Goal: Transaction & Acquisition: Purchase product/service

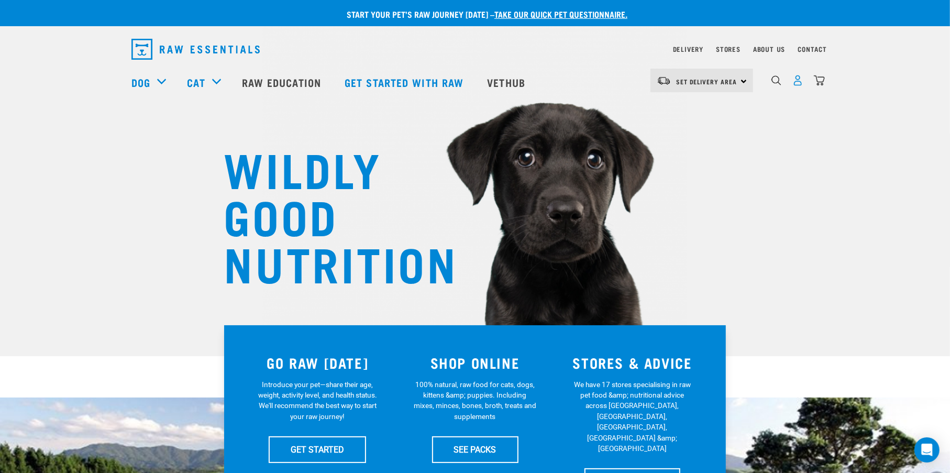
click at [799, 86] on img "dropdown navigation" at bounding box center [798, 80] width 11 height 11
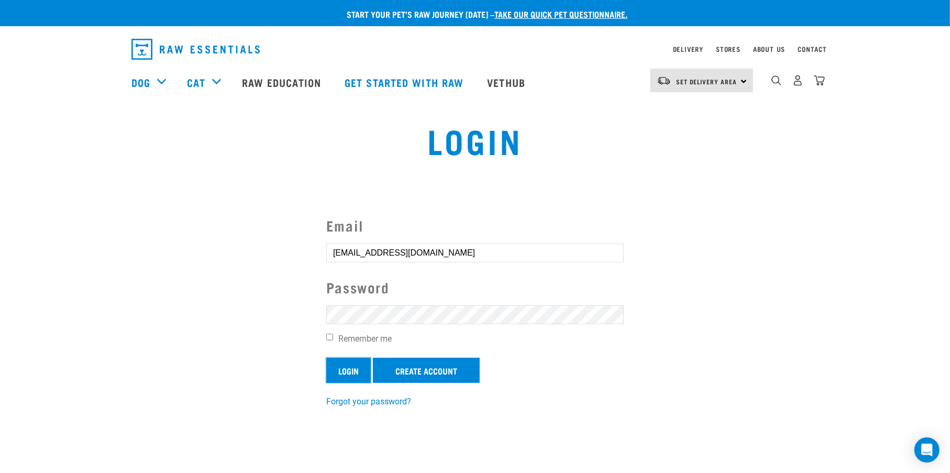
click at [346, 368] on input "Login" at bounding box center [348, 370] width 45 height 25
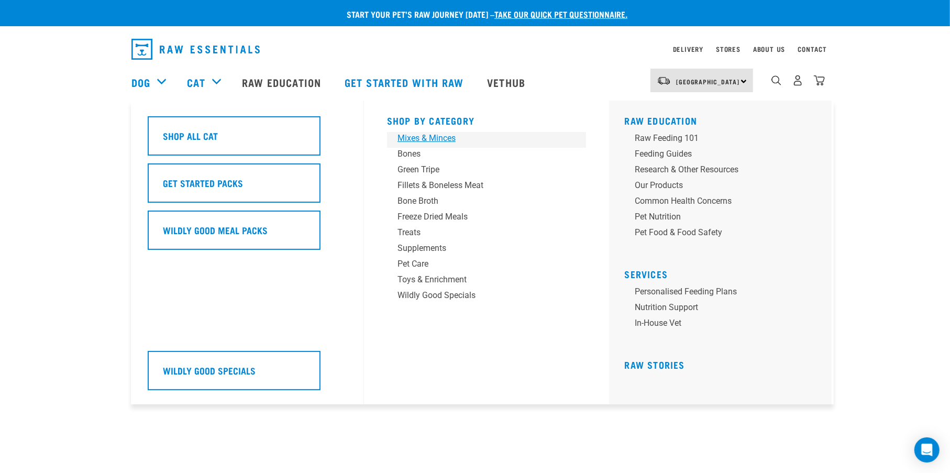
click at [403, 136] on div "Mixes & Minces" at bounding box center [479, 138] width 163 height 13
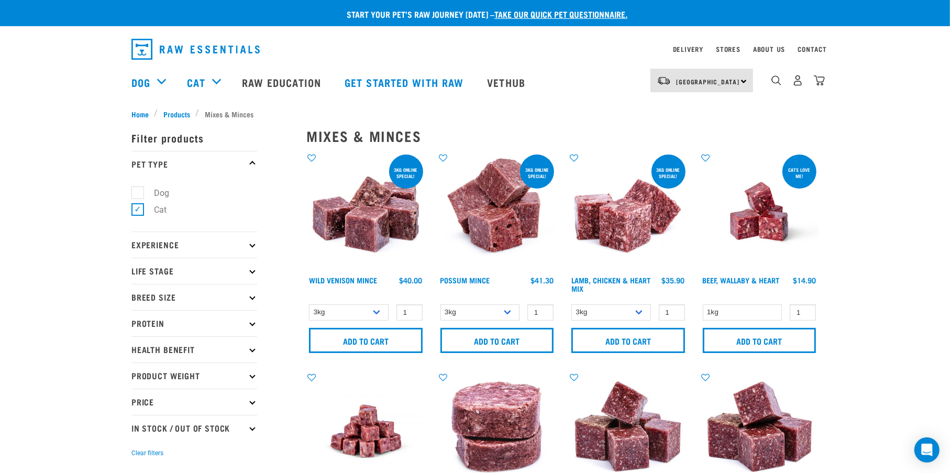
click at [139, 190] on label "Dog" at bounding box center [155, 192] width 36 height 13
click at [138, 190] on input "Dog" at bounding box center [134, 191] width 7 height 7
checkbox input "true"
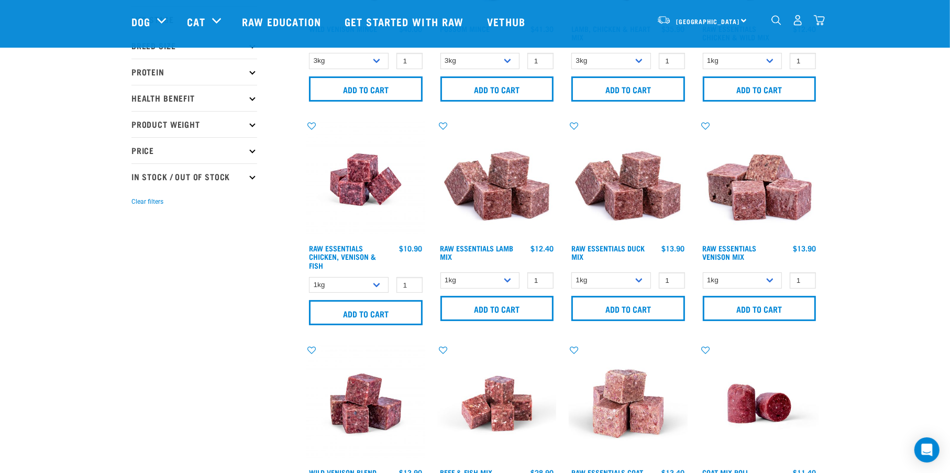
scroll to position [436, 0]
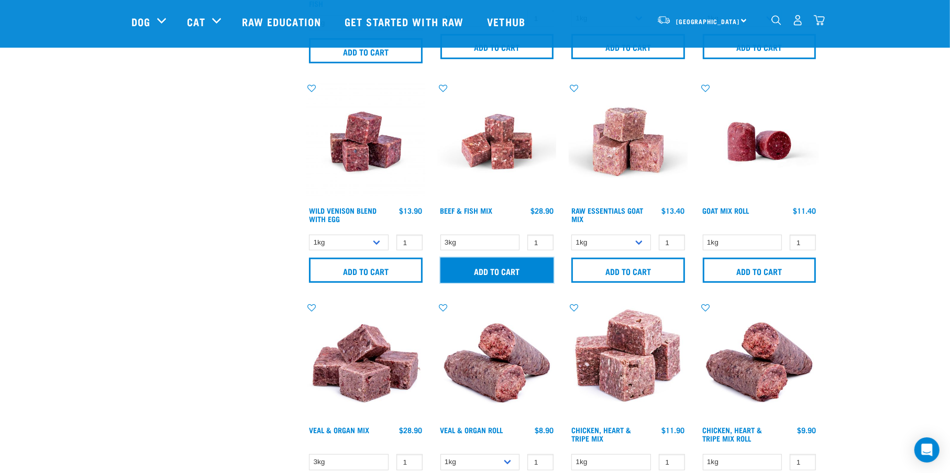
click at [493, 275] on input "Add to cart" at bounding box center [498, 270] width 114 height 25
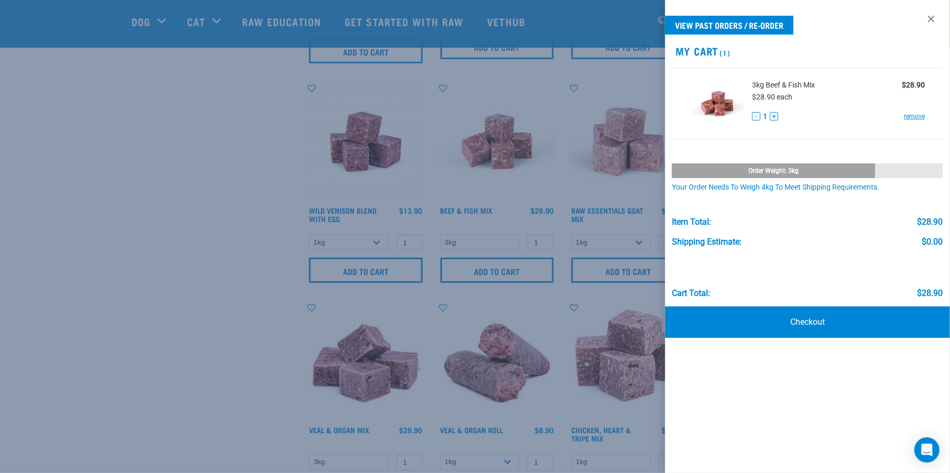
click at [172, 275] on div at bounding box center [475, 236] width 950 height 473
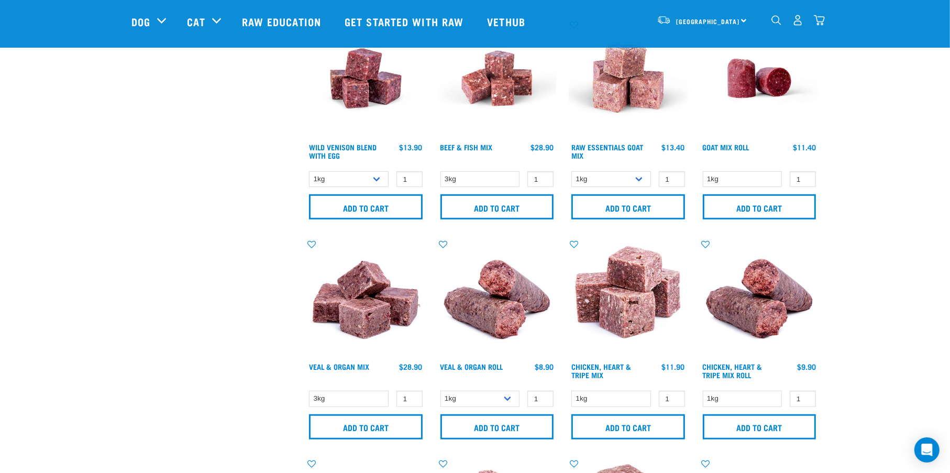
scroll to position [524, 0]
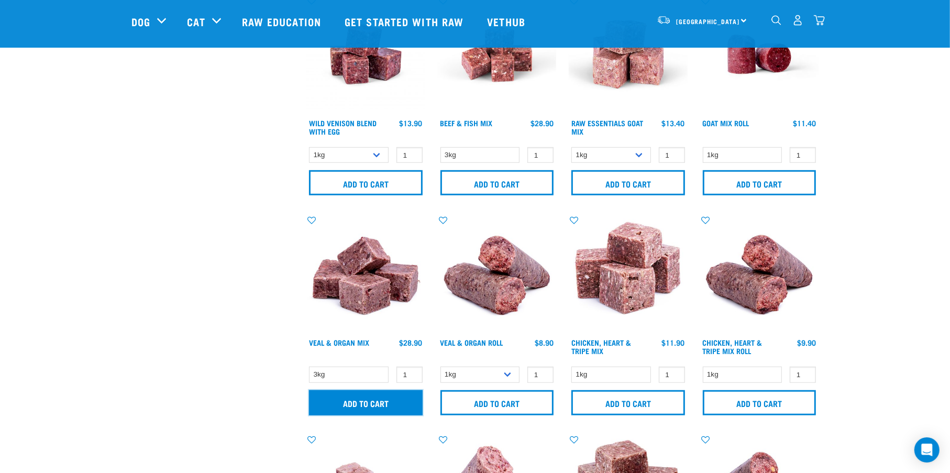
click at [358, 400] on input "Add to cart" at bounding box center [366, 402] width 114 height 25
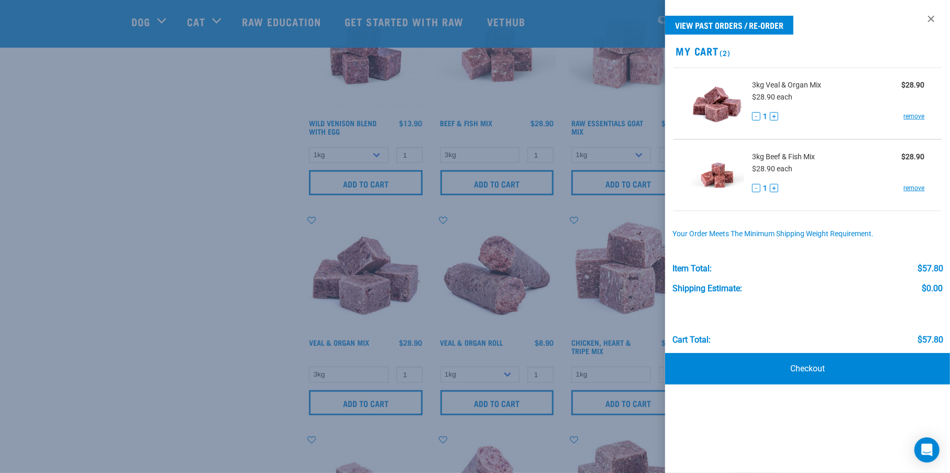
click at [239, 188] on div at bounding box center [475, 236] width 950 height 473
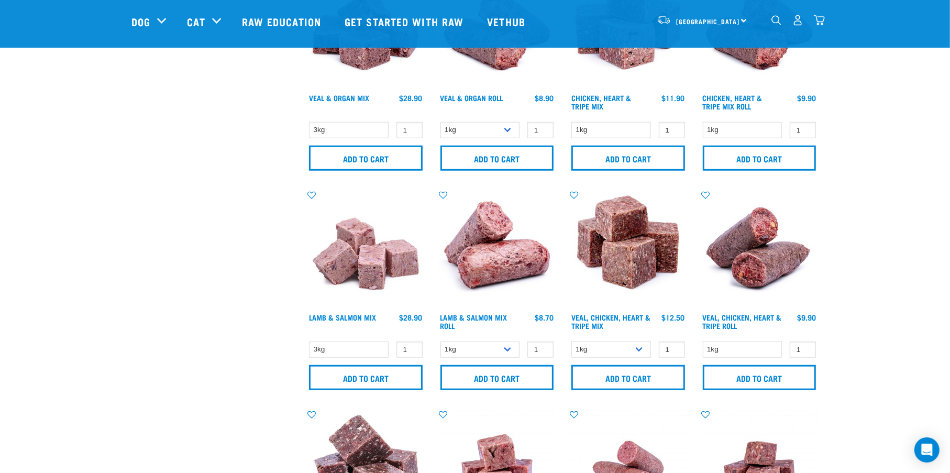
scroll to position [786, 0]
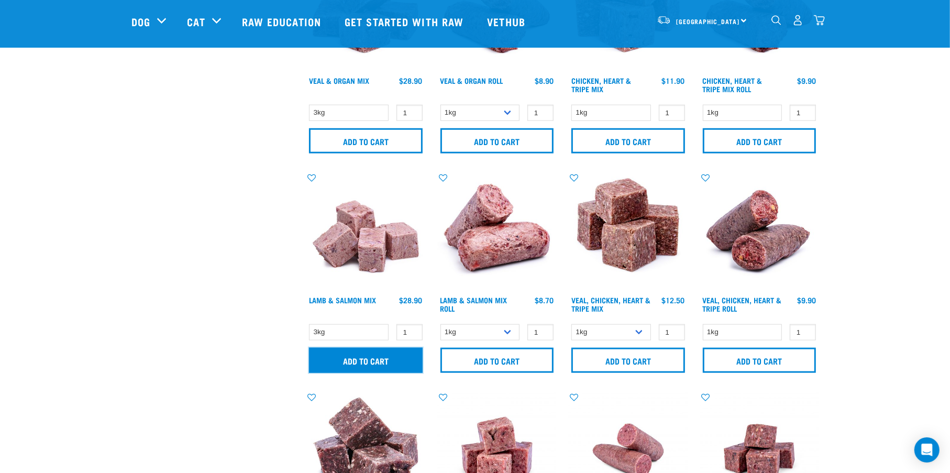
click at [358, 360] on input "Add to cart" at bounding box center [366, 360] width 114 height 25
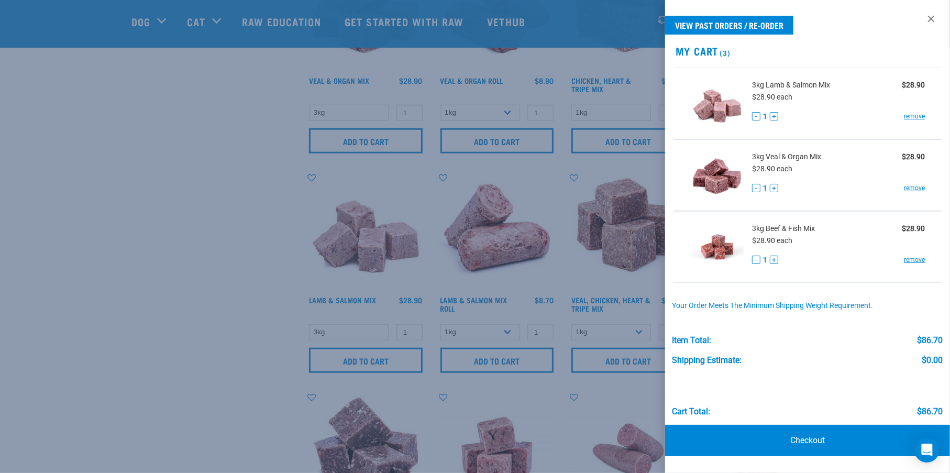
click at [220, 226] on div at bounding box center [475, 236] width 950 height 473
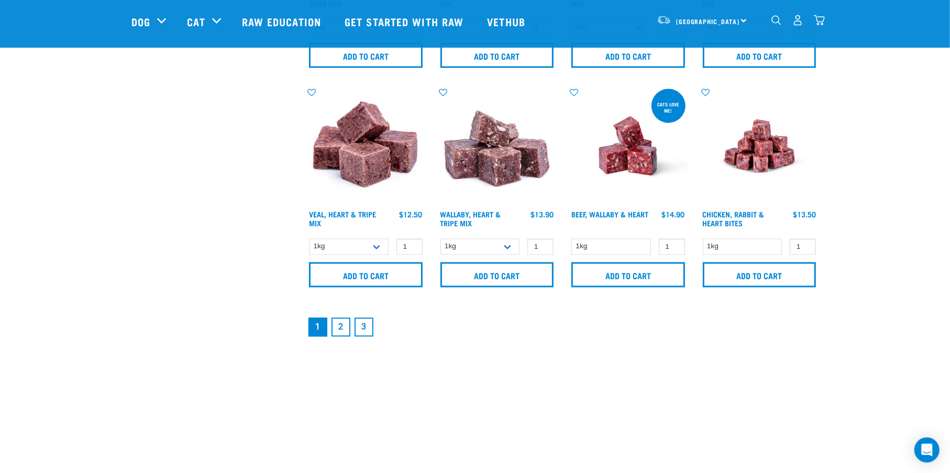
scroll to position [1572, 0]
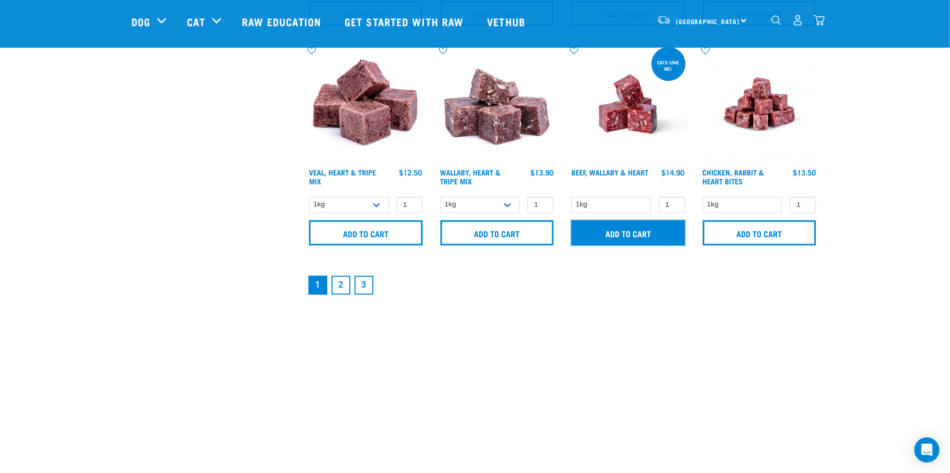
click at [628, 237] on input "Add to cart" at bounding box center [629, 233] width 114 height 25
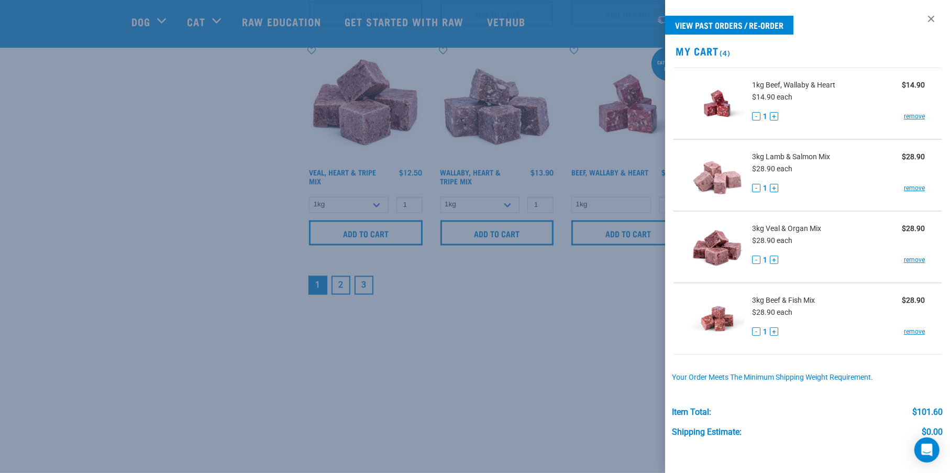
click at [337, 290] on div at bounding box center [475, 236] width 950 height 473
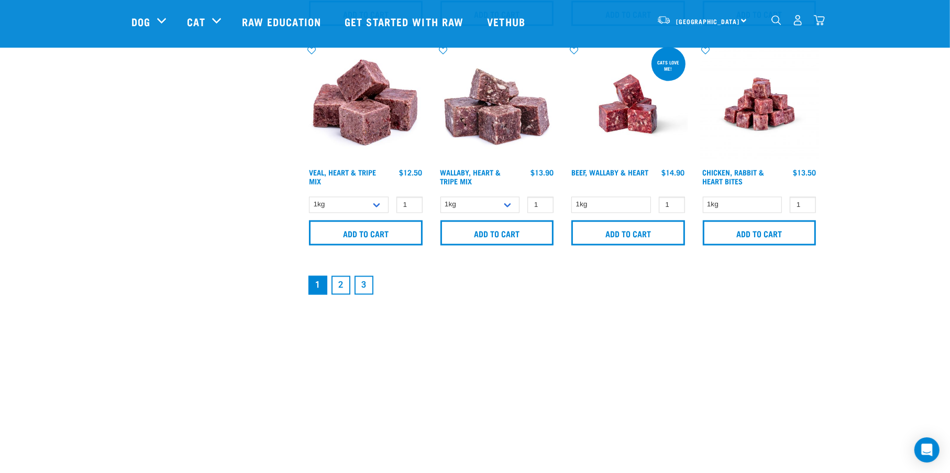
click at [337, 289] on link "2" at bounding box center [341, 285] width 19 height 19
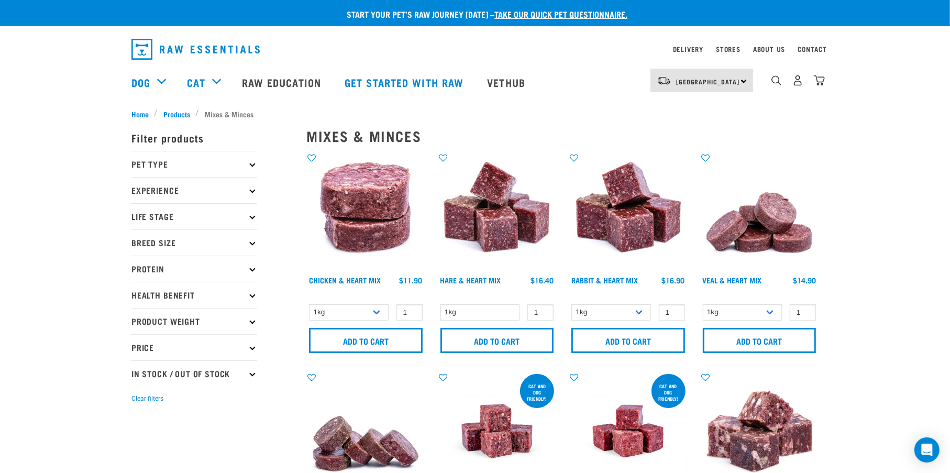
scroll to position [87, 0]
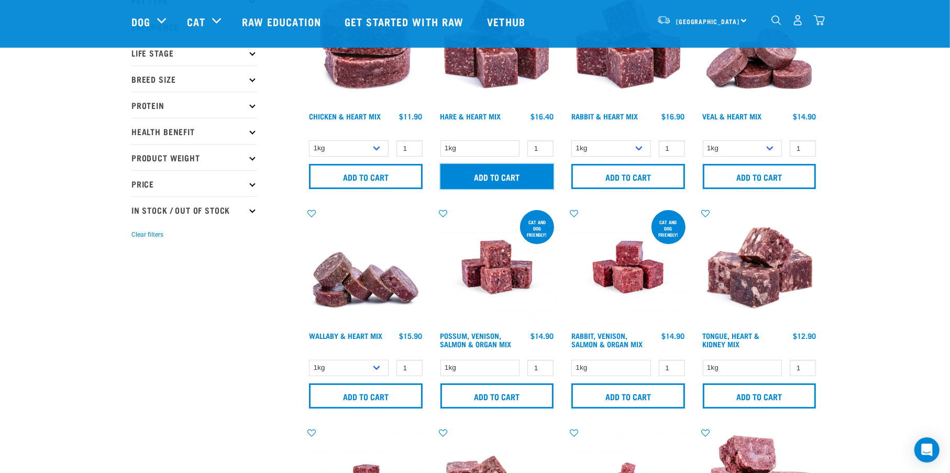
click at [485, 172] on input "Add to cart" at bounding box center [498, 176] width 114 height 25
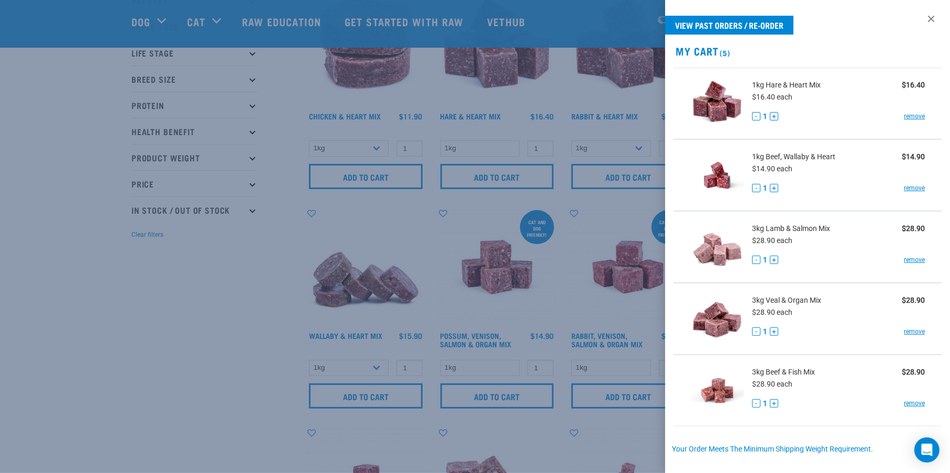
click at [263, 246] on div at bounding box center [475, 236] width 950 height 473
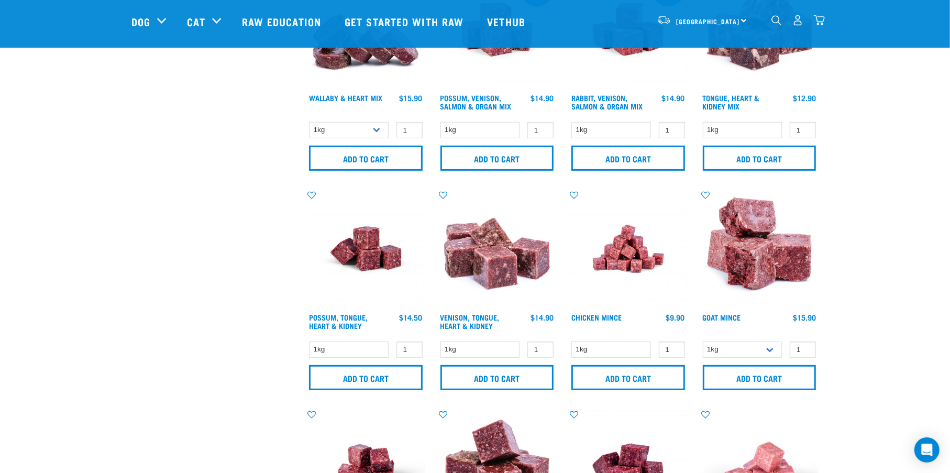
scroll to position [349, 0]
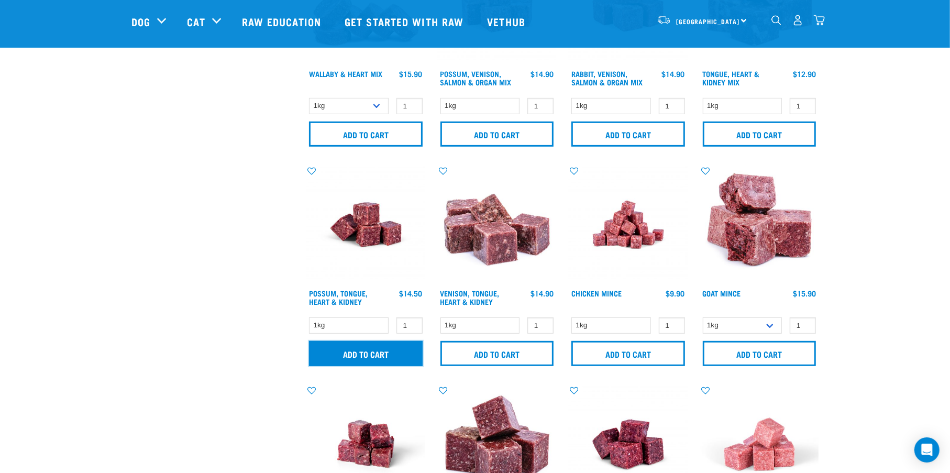
click at [390, 352] on input "Add to cart" at bounding box center [366, 353] width 114 height 25
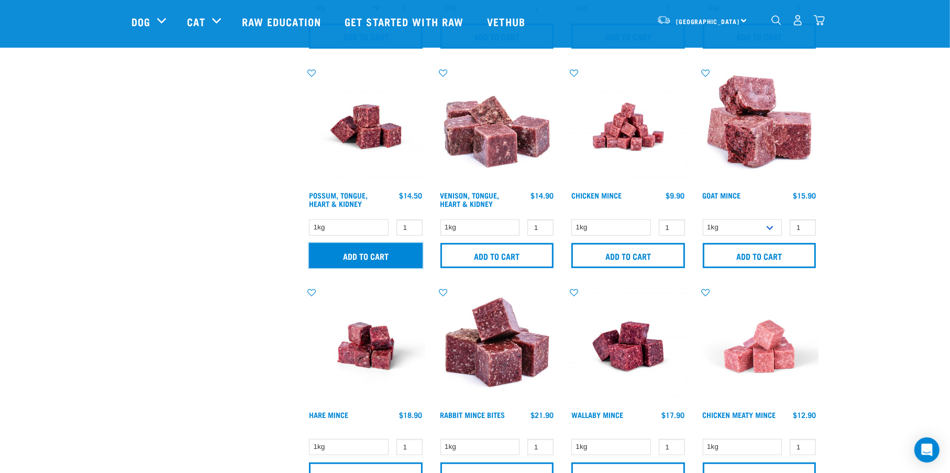
scroll to position [524, 0]
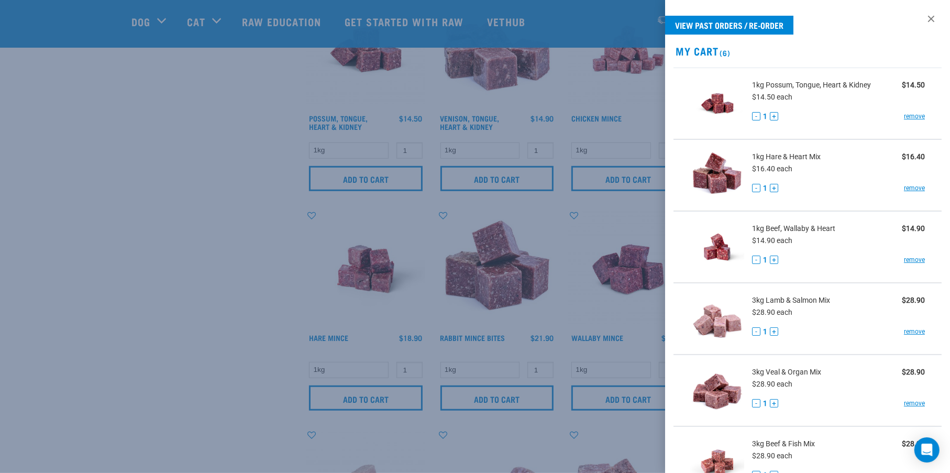
click at [209, 229] on div at bounding box center [475, 236] width 950 height 473
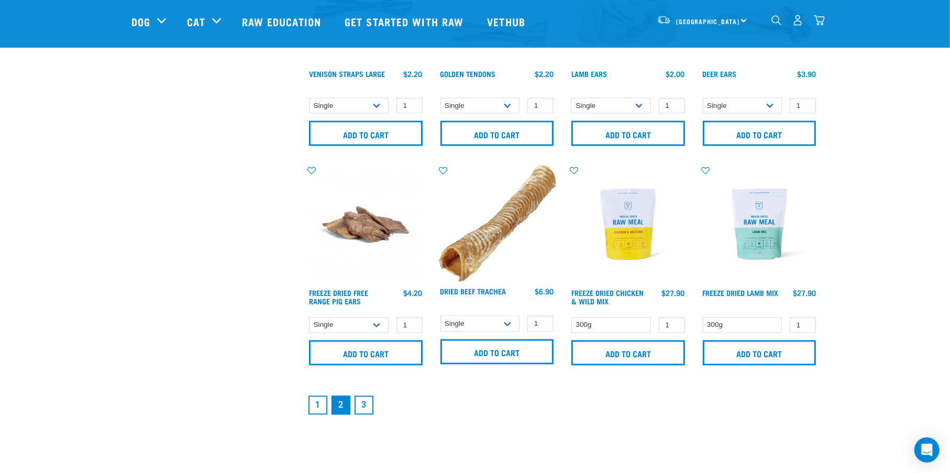
scroll to position [1484, 0]
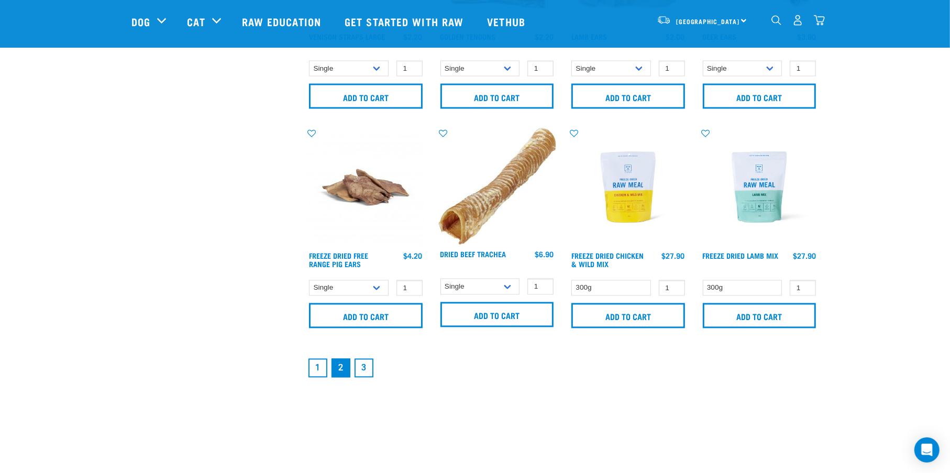
click at [361, 368] on link "3" at bounding box center [364, 368] width 19 height 19
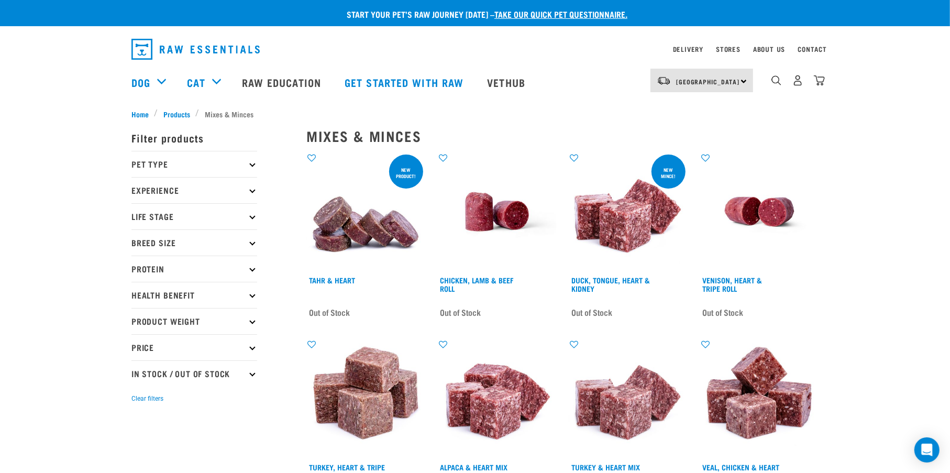
click at [254, 162] on p "Pet Type" at bounding box center [194, 164] width 126 height 26
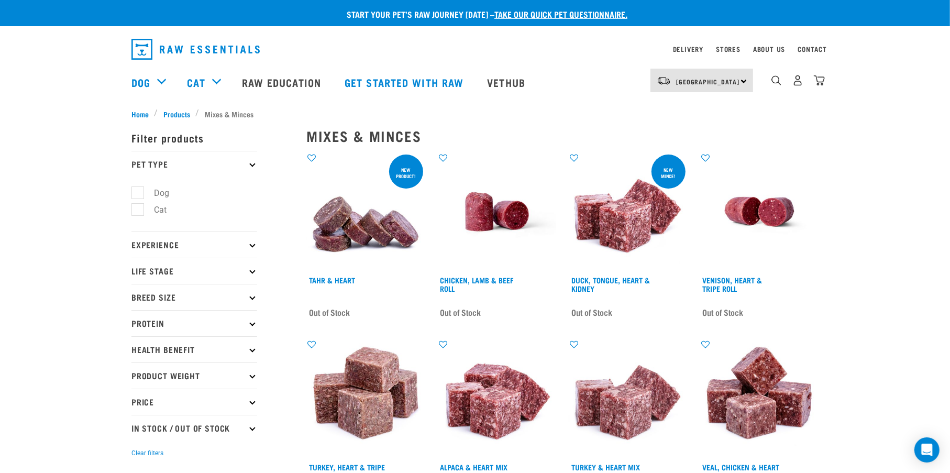
click at [140, 210] on label "Cat" at bounding box center [154, 209] width 34 height 13
click at [138, 210] on input "Cat" at bounding box center [134, 208] width 7 height 7
checkbox input "true"
click at [183, 110] on span "Products" at bounding box center [176, 113] width 27 height 11
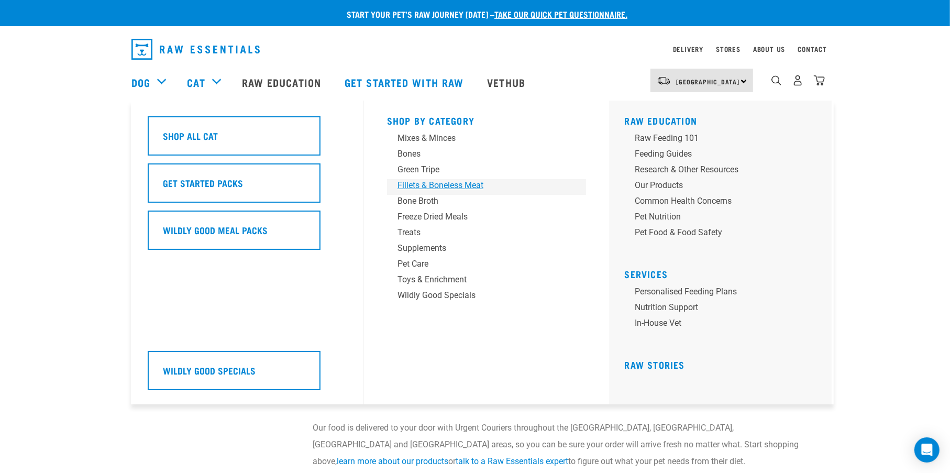
click at [430, 184] on div "Fillets & Boneless Meat" at bounding box center [479, 185] width 163 height 13
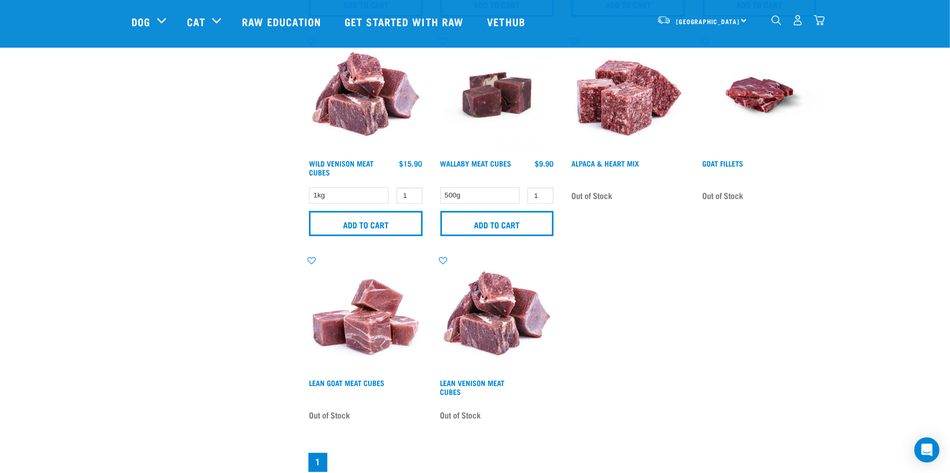
scroll to position [611, 0]
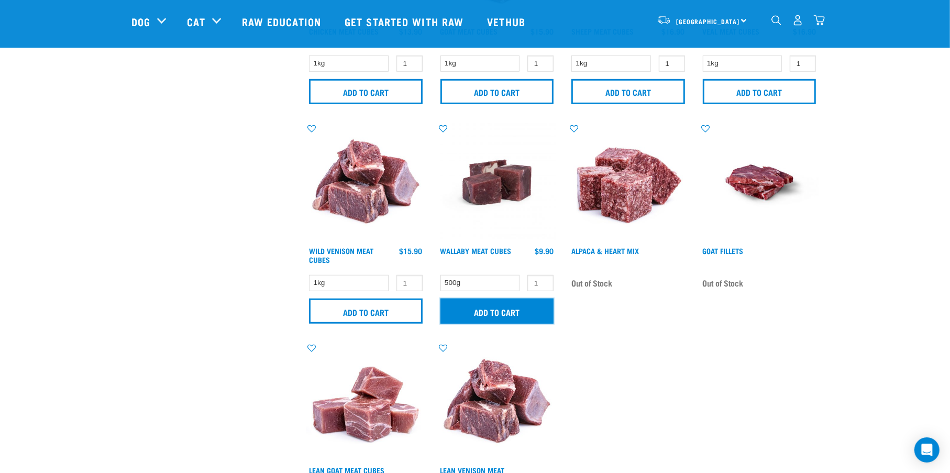
click at [503, 313] on input "Add to cart" at bounding box center [498, 311] width 114 height 25
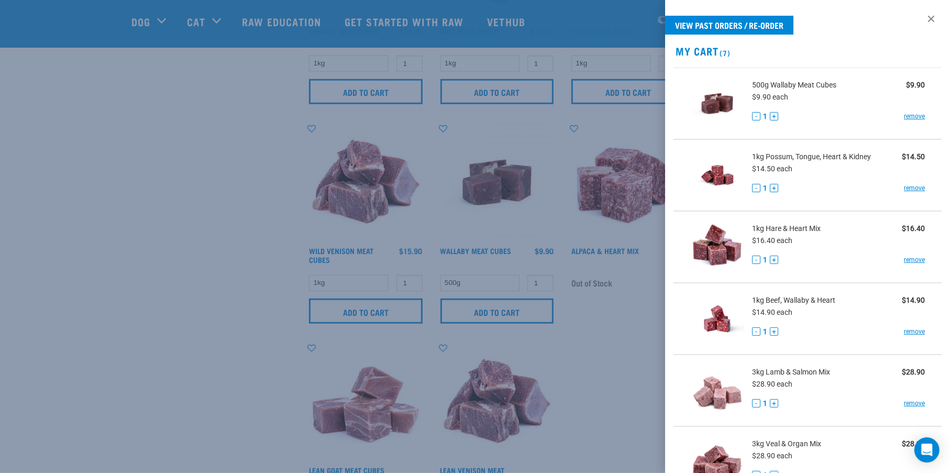
click at [161, 241] on div at bounding box center [475, 236] width 950 height 473
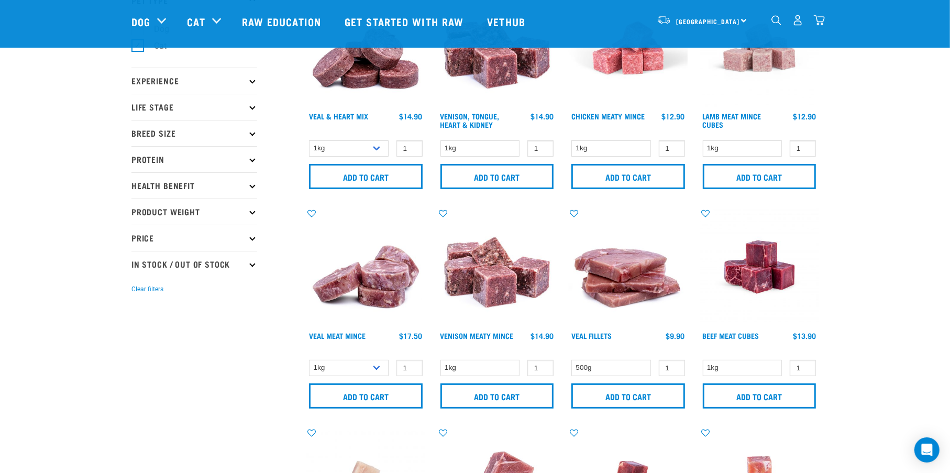
scroll to position [0, 0]
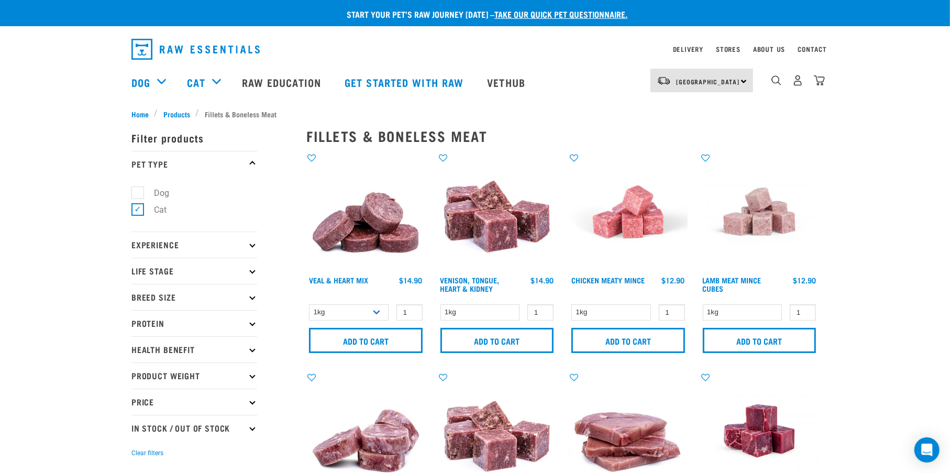
click at [140, 209] on label "Cat" at bounding box center [154, 209] width 34 height 13
click at [138, 209] on input "Cat" at bounding box center [134, 208] width 7 height 7
checkbox input "false"
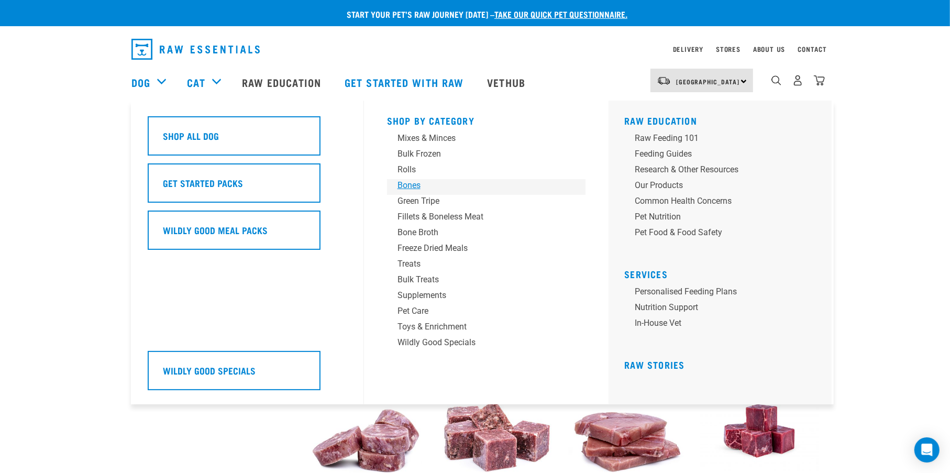
click at [411, 185] on div "Bones" at bounding box center [479, 185] width 163 height 13
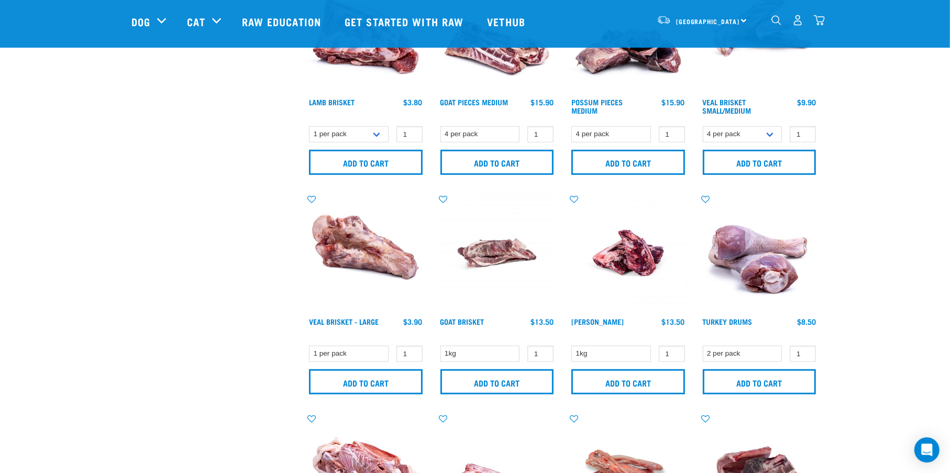
scroll to position [611, 0]
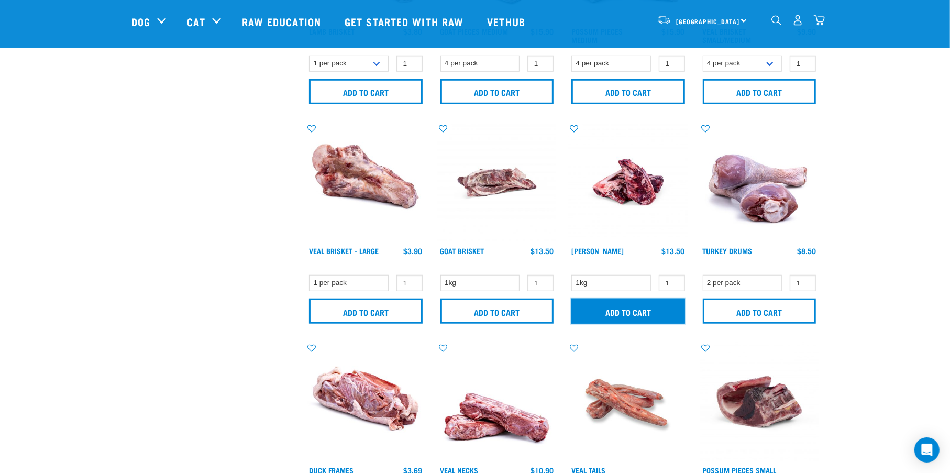
click at [625, 311] on input "Add to cart" at bounding box center [629, 311] width 114 height 25
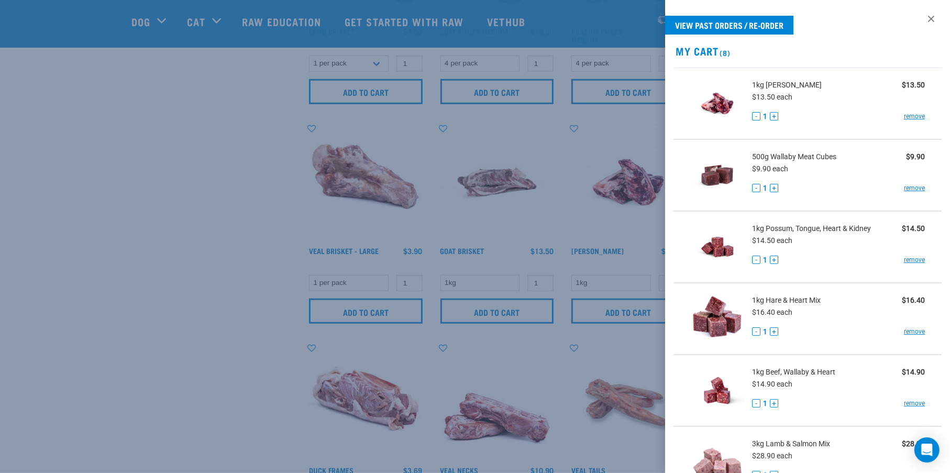
click at [213, 262] on div at bounding box center [475, 236] width 950 height 473
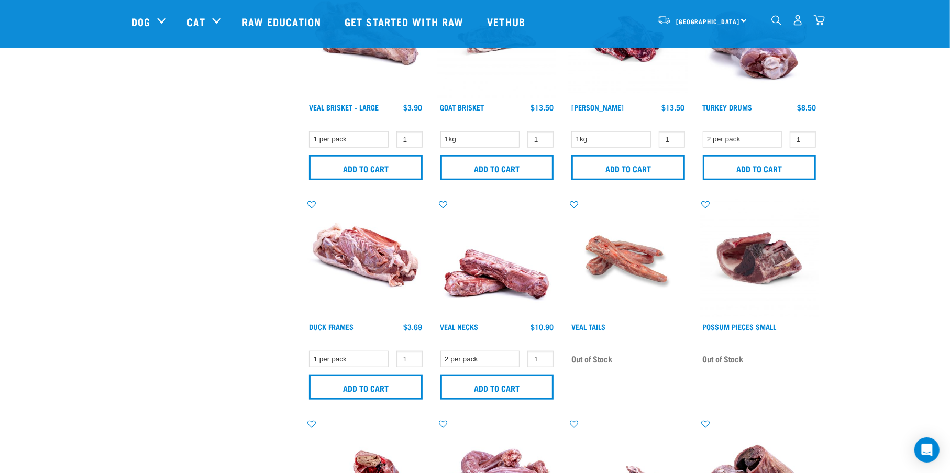
scroll to position [873, 0]
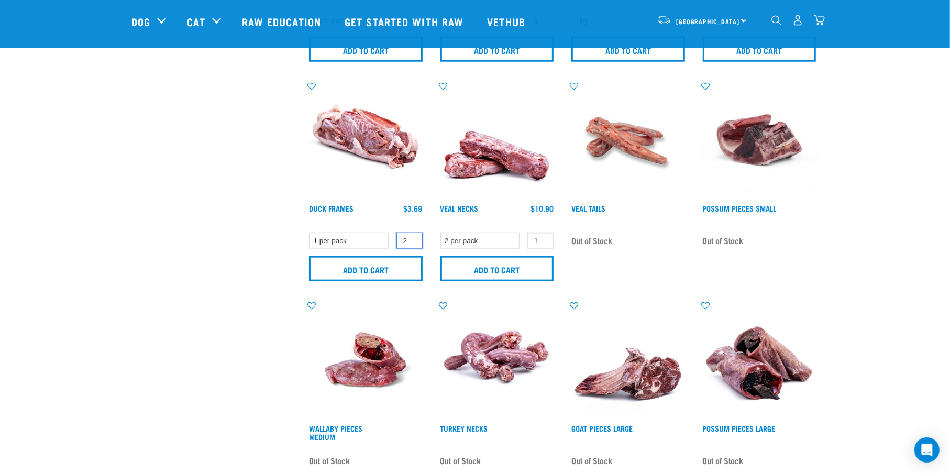
click at [411, 237] on input "2" at bounding box center [410, 241] width 26 height 16
click at [411, 237] on input "3" at bounding box center [410, 241] width 26 height 16
click at [411, 237] on input "4" at bounding box center [410, 241] width 26 height 16
type input "5"
click at [411, 237] on input "5" at bounding box center [410, 241] width 26 height 16
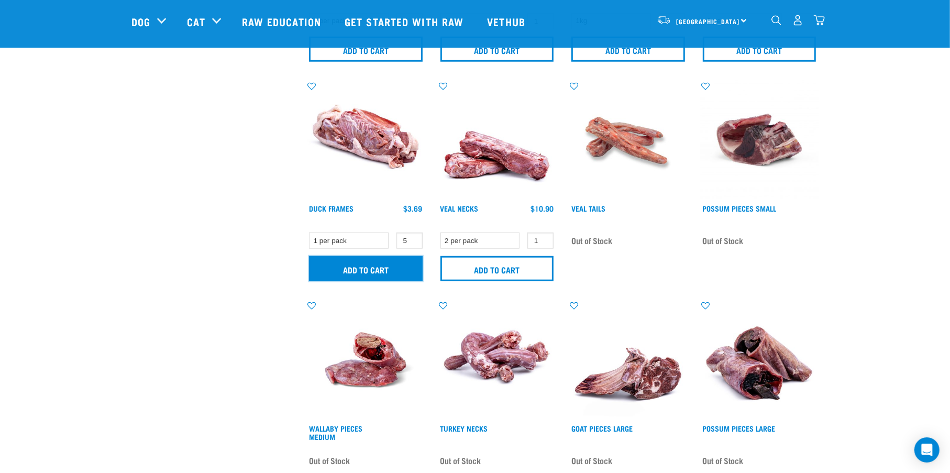
click at [391, 272] on input "Add to cart" at bounding box center [366, 268] width 114 height 25
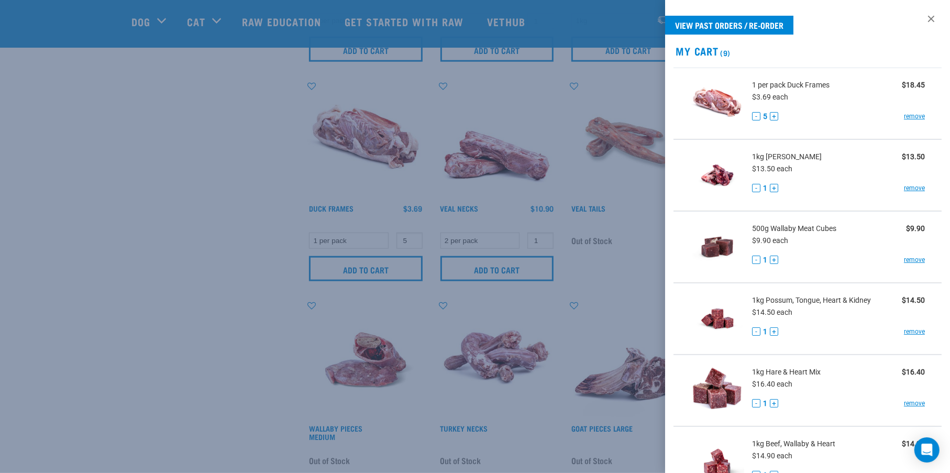
click at [163, 226] on div at bounding box center [475, 236] width 950 height 473
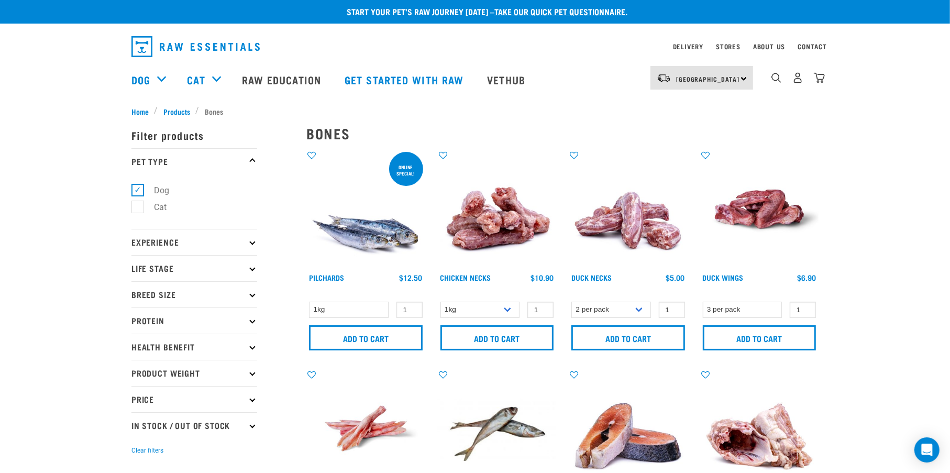
scroll to position [0, 0]
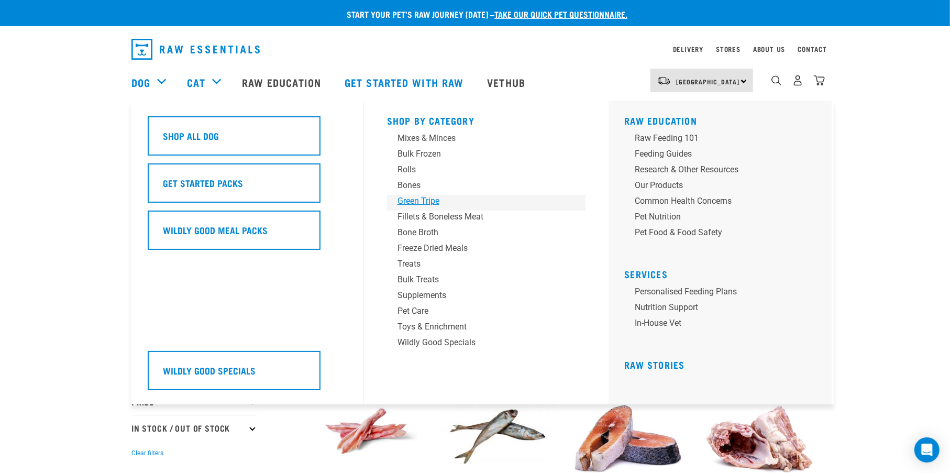
click at [407, 199] on div "Green Tripe" at bounding box center [479, 201] width 163 height 13
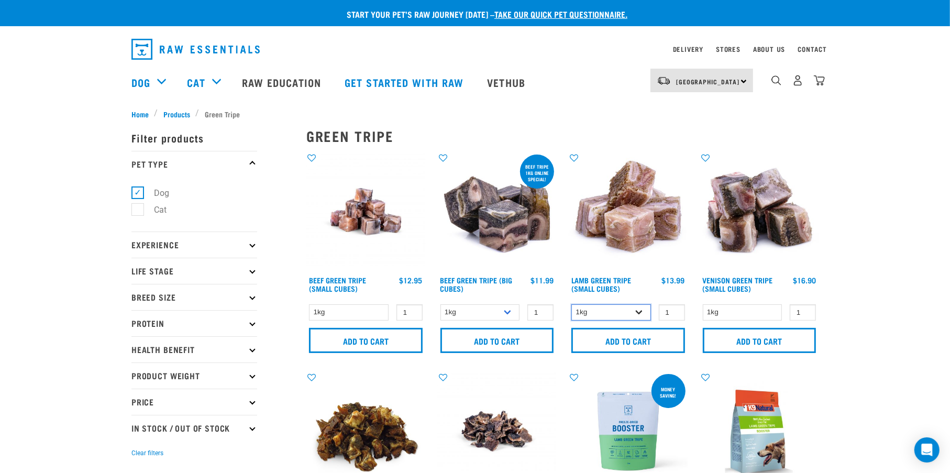
click at [638, 310] on select "1kg 3kg" at bounding box center [612, 312] width 80 height 16
select select "344959"
click at [572, 304] on select "1kg 3kg" at bounding box center [612, 312] width 80 height 16
click at [608, 342] on input "Add to cart" at bounding box center [629, 340] width 114 height 25
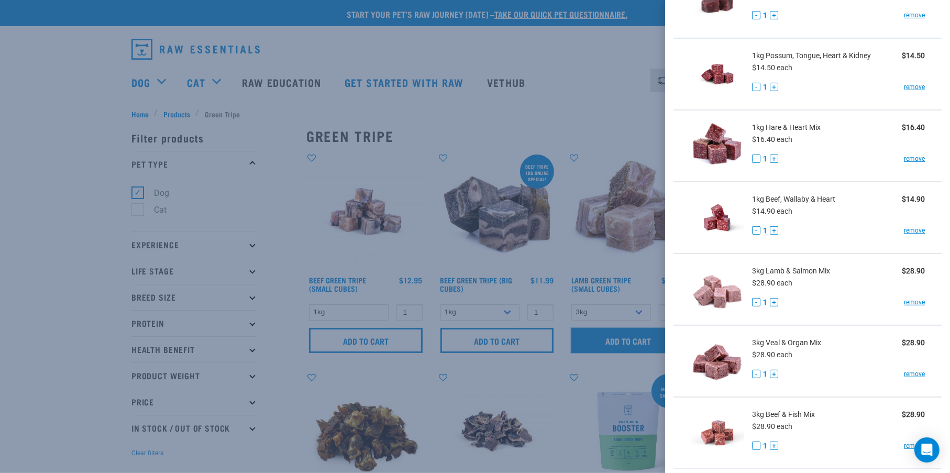
scroll to position [498, 0]
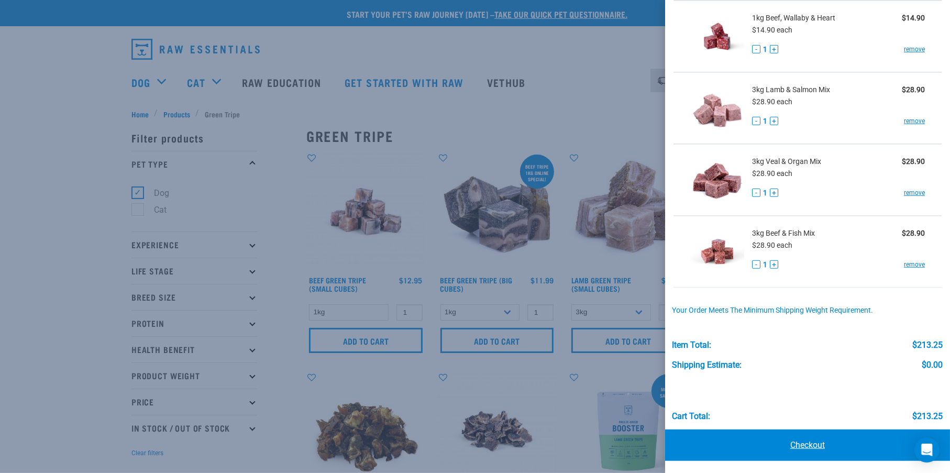
click at [807, 447] on link "Checkout" at bounding box center [807, 445] width 285 height 31
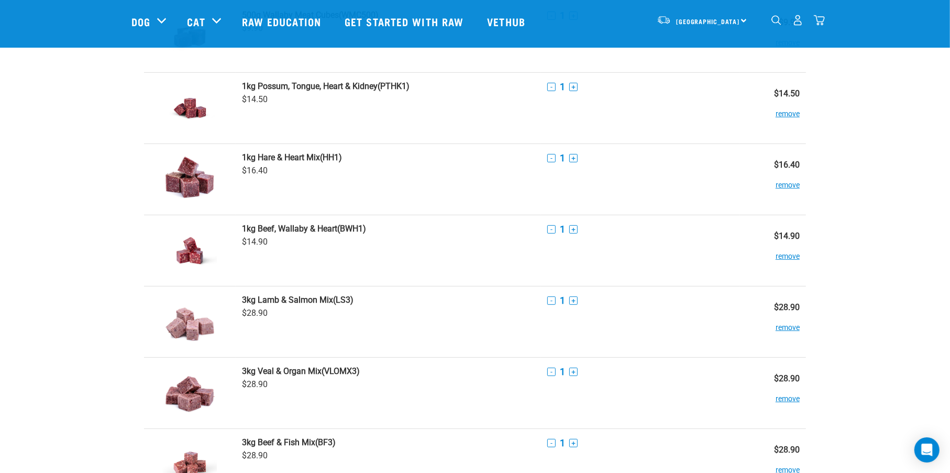
scroll to position [698, 0]
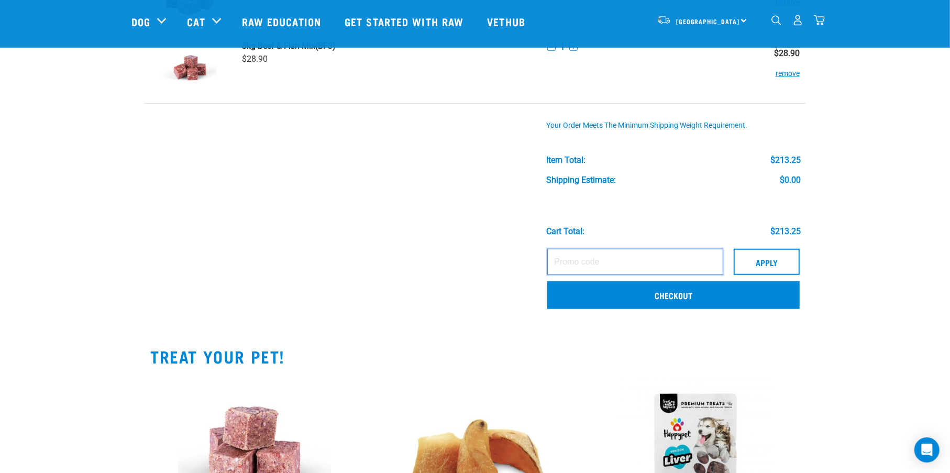
click at [589, 261] on input "text" at bounding box center [635, 262] width 176 height 26
type input "GINO15"
click at [748, 252] on button "Apply" at bounding box center [767, 262] width 66 height 26
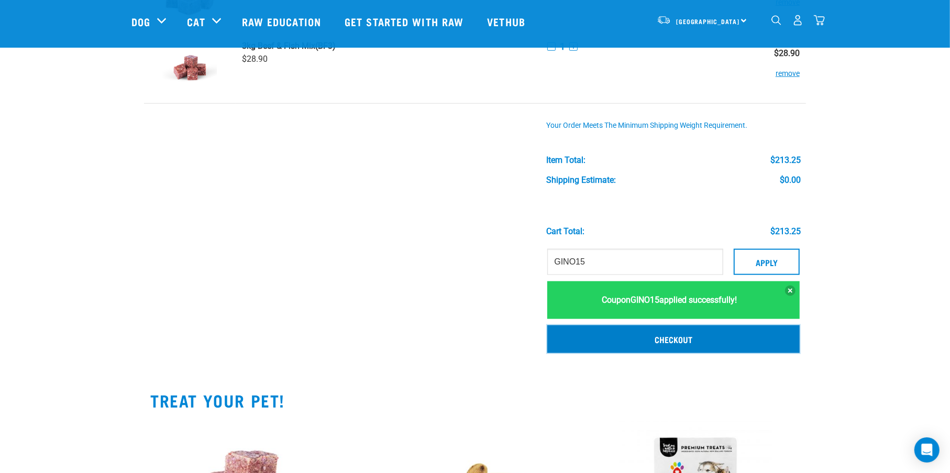
click at [636, 336] on link "Checkout" at bounding box center [673, 338] width 252 height 27
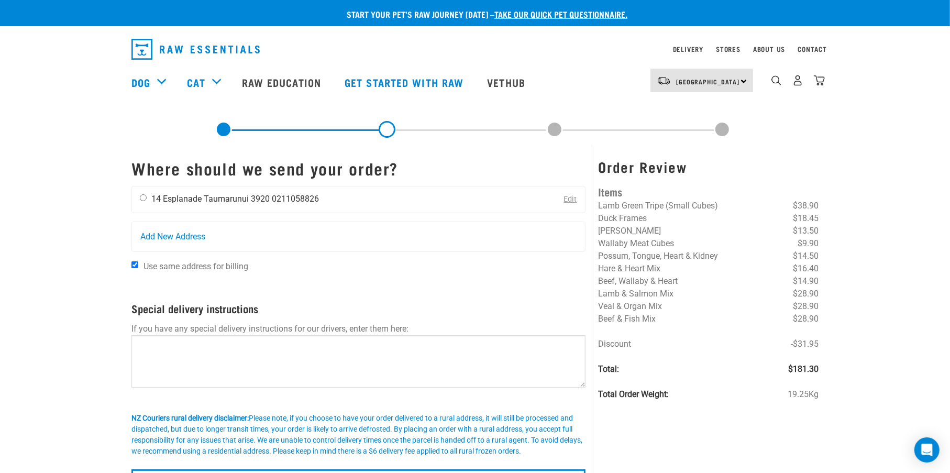
click at [140, 200] on input "radio" at bounding box center [143, 197] width 7 height 7
radio input "true"
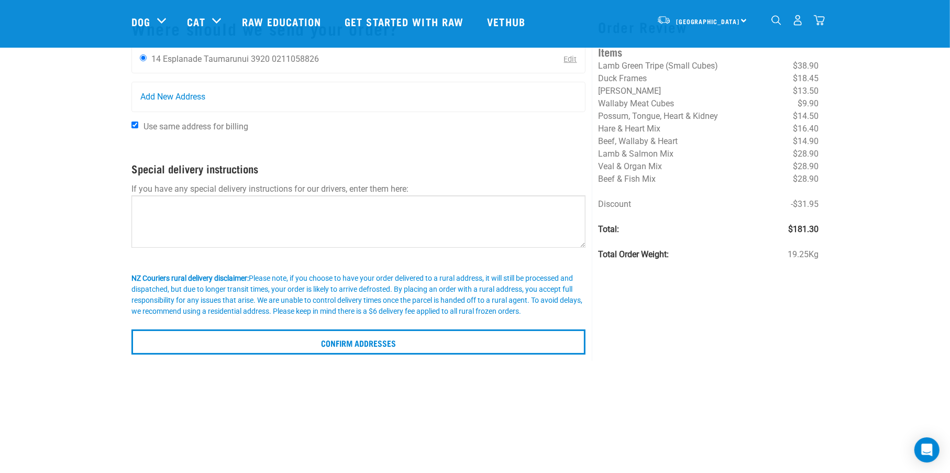
scroll to position [87, 0]
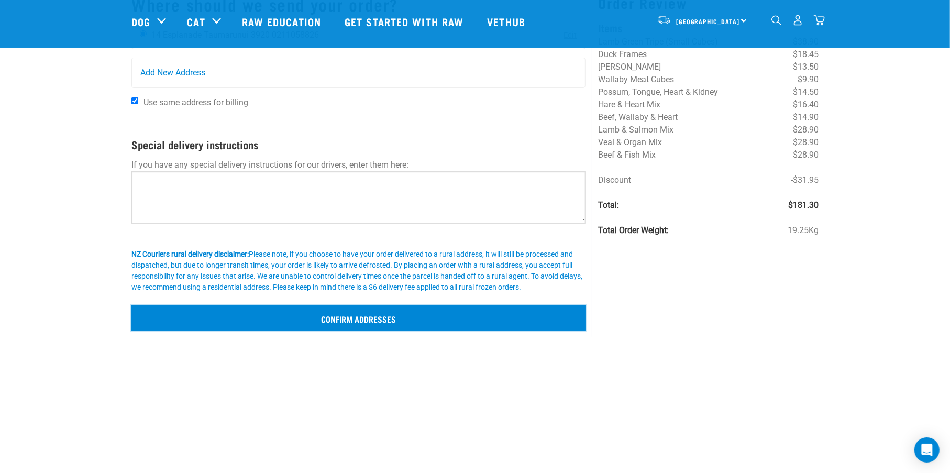
click at [245, 314] on input "Confirm addresses" at bounding box center [358, 317] width 454 height 25
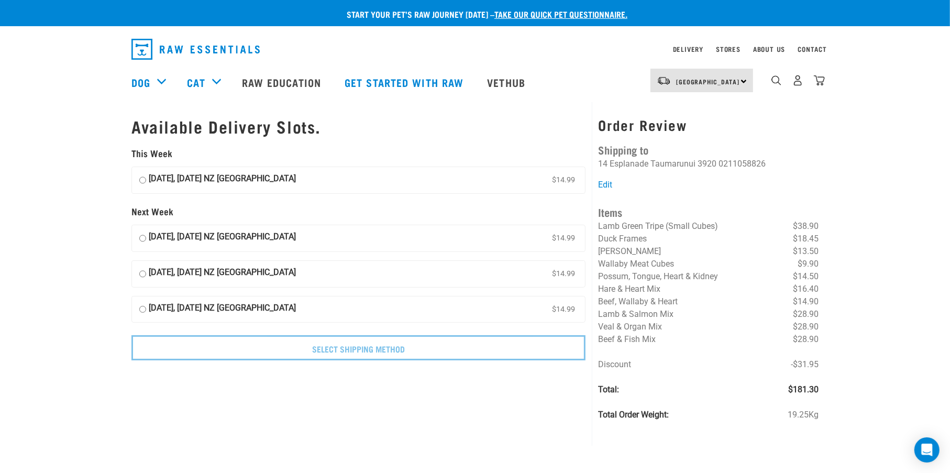
click at [144, 181] on input "[DATE], [DATE] NZ [GEOGRAPHIC_DATA] $14.99" at bounding box center [142, 180] width 7 height 16
radio input "true"
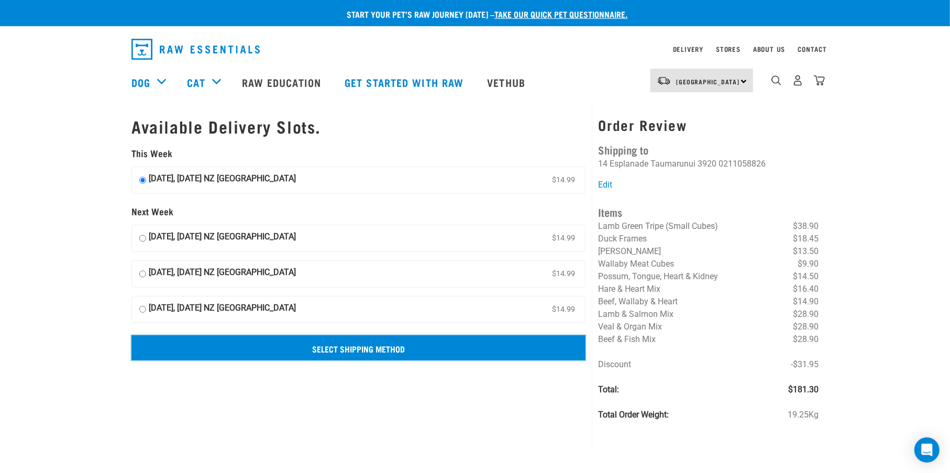
click at [385, 347] on input "Select Shipping Method" at bounding box center [358, 347] width 454 height 25
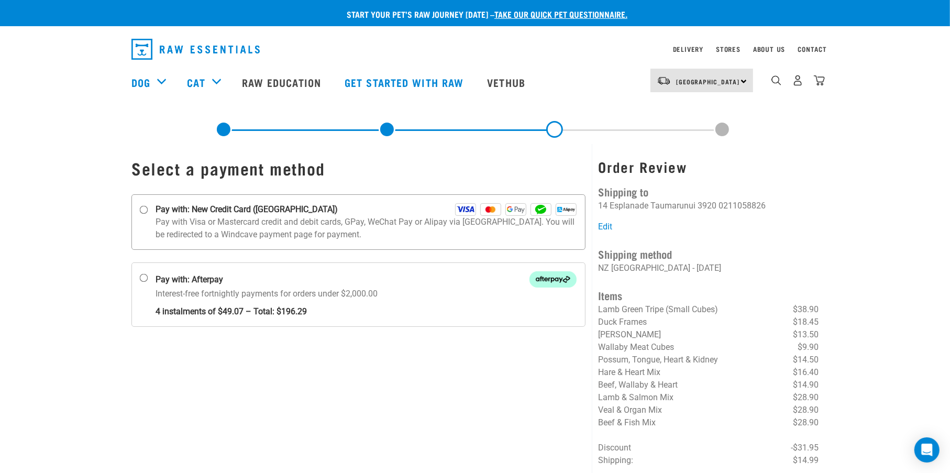
click at [144, 206] on input "Pay with: New Credit Card ([GEOGRAPHIC_DATA])" at bounding box center [144, 210] width 8 height 8
radio input "true"
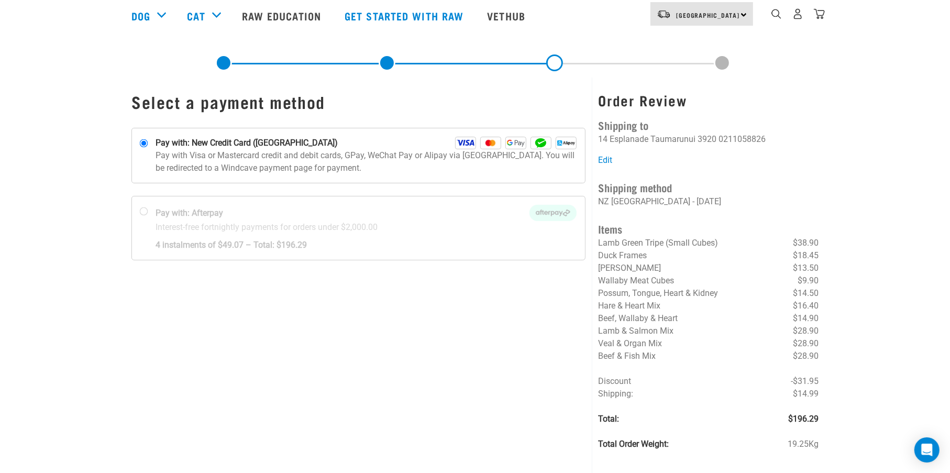
scroll to position [87, 0]
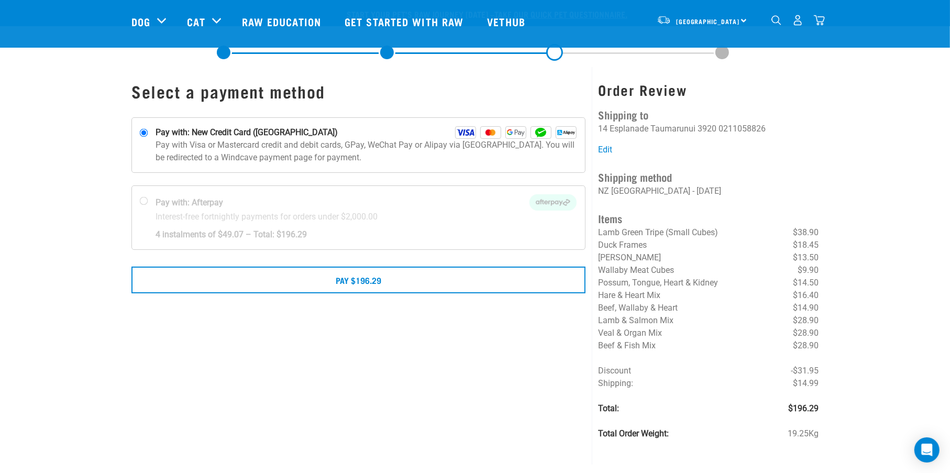
scroll to position [174, 0]
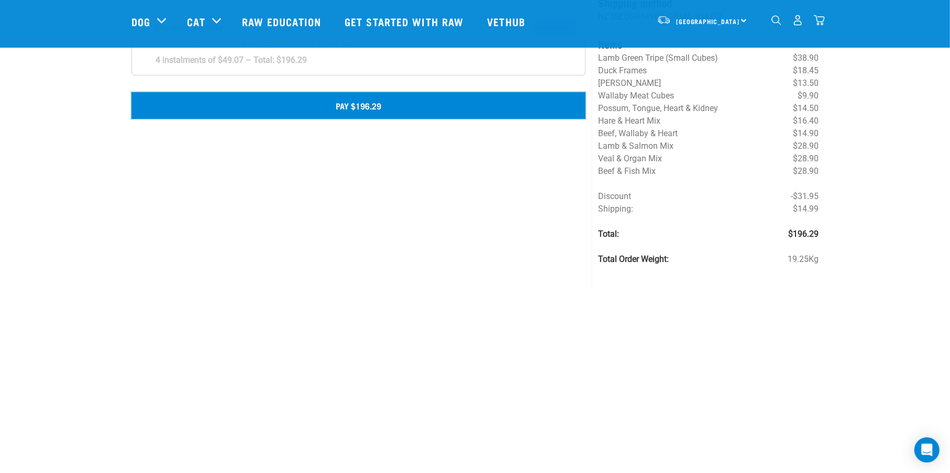
drag, startPoint x: 365, startPoint y: 101, endPoint x: 360, endPoint y: 98, distance: 5.7
click at [365, 100] on button "Pay $196.29" at bounding box center [358, 105] width 454 height 26
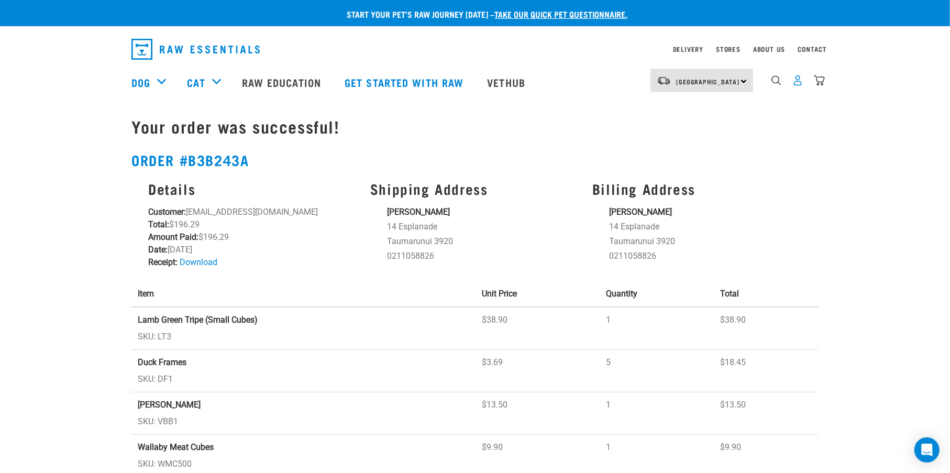
click at [797, 84] on img "dropdown navigation" at bounding box center [798, 80] width 11 height 11
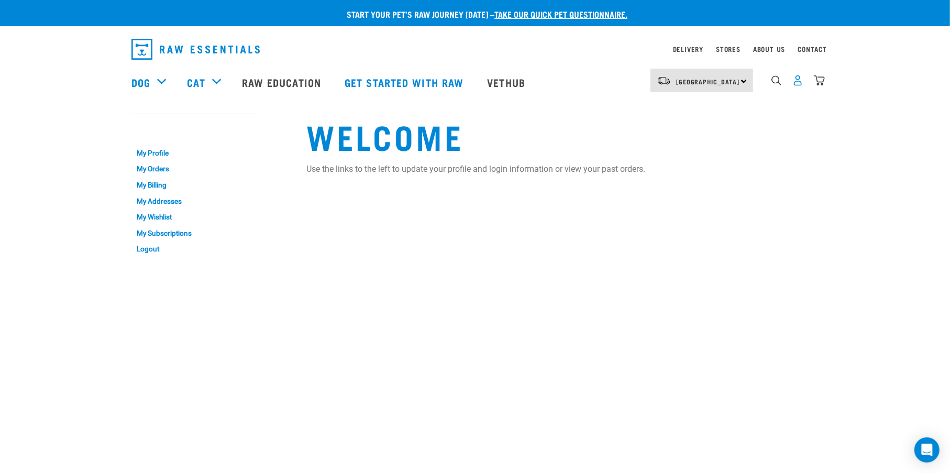
click at [798, 86] on img "dropdown navigation" at bounding box center [798, 80] width 11 height 11
click at [794, 85] on img "dropdown navigation" at bounding box center [798, 80] width 11 height 11
click at [138, 250] on link "Logout" at bounding box center [194, 249] width 126 height 16
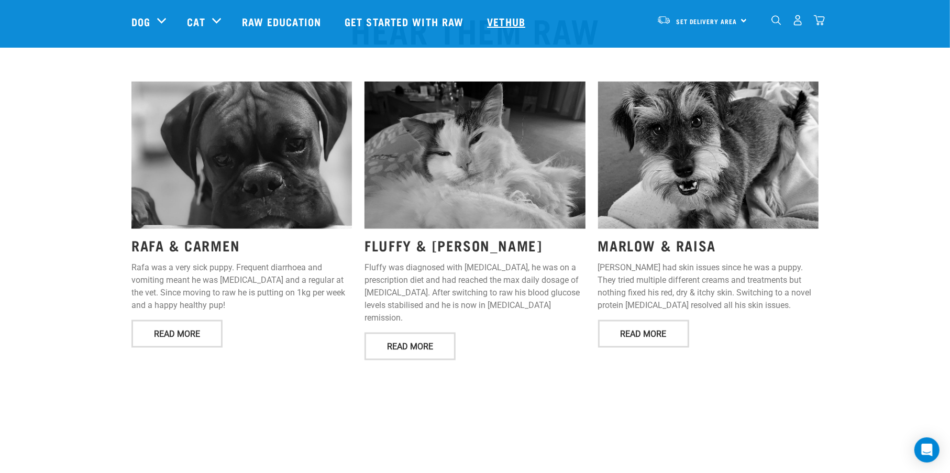
scroll to position [1397, 0]
